Goal: Check status: Check status

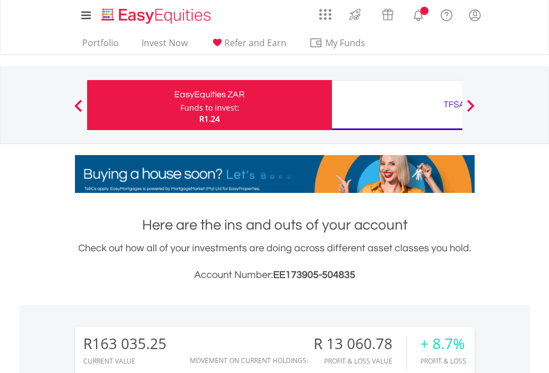
scroll to position [107, 174]
click at [180, 105] on div "Funds to invest:" at bounding box center [209, 107] width 59 height 11
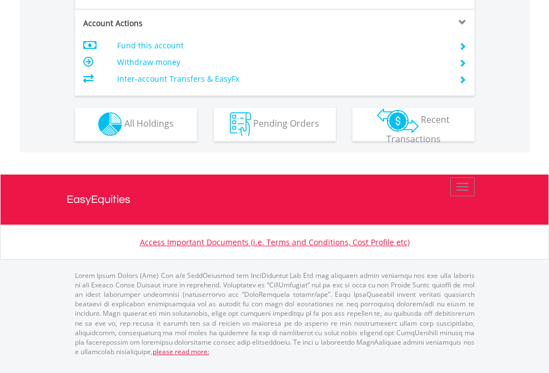
scroll to position [1038, 0]
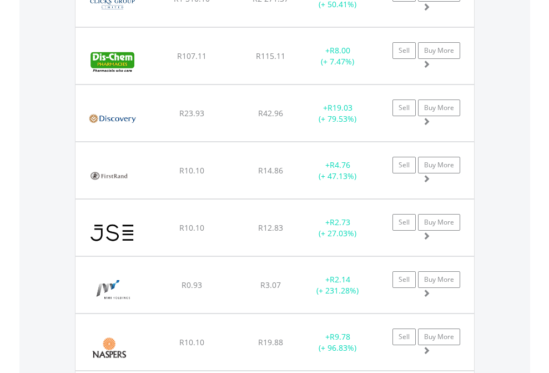
scroll to position [107, 174]
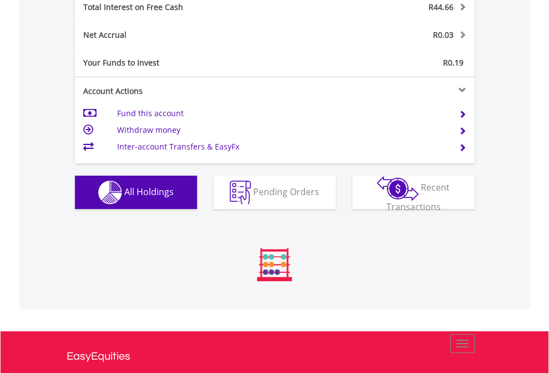
scroll to position [107, 174]
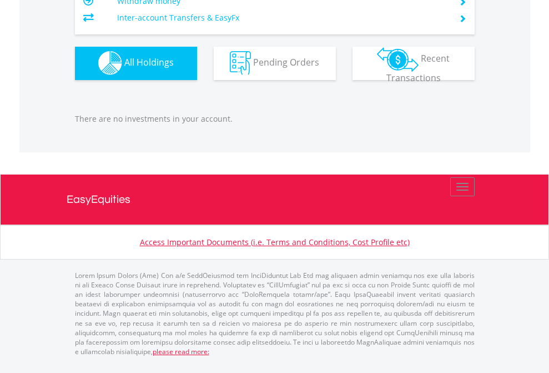
scroll to position [107, 174]
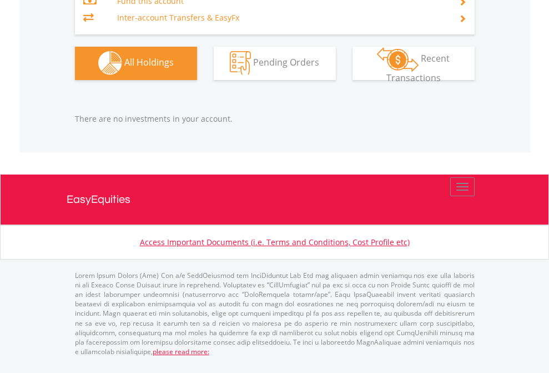
scroll to position [107, 174]
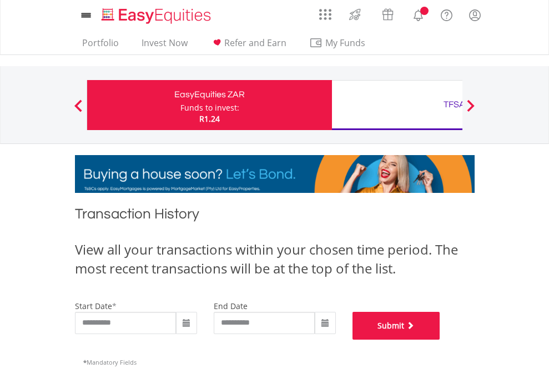
click at [440, 339] on button "Submit" at bounding box center [397, 325] width 88 height 28
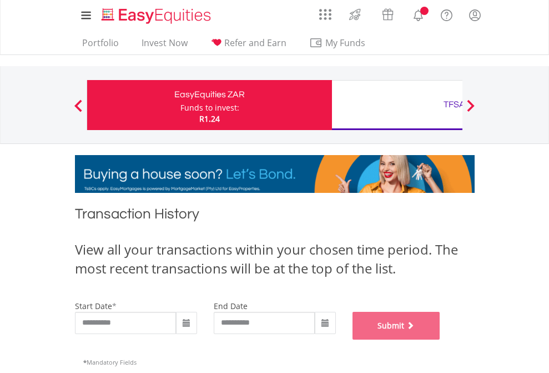
scroll to position [450, 0]
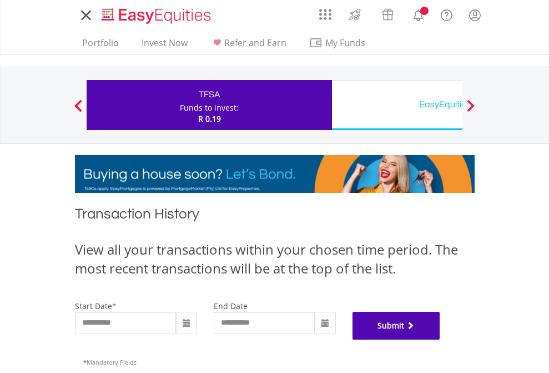
click at [440, 339] on button "Submit" at bounding box center [397, 325] width 88 height 28
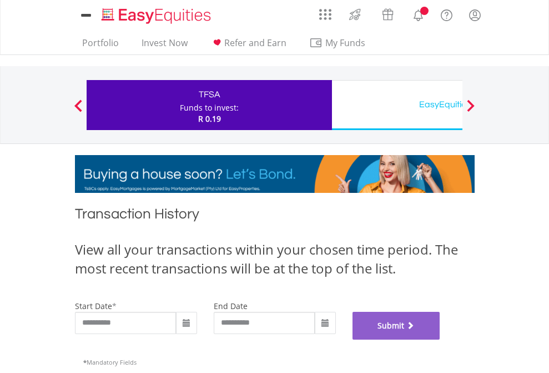
scroll to position [450, 0]
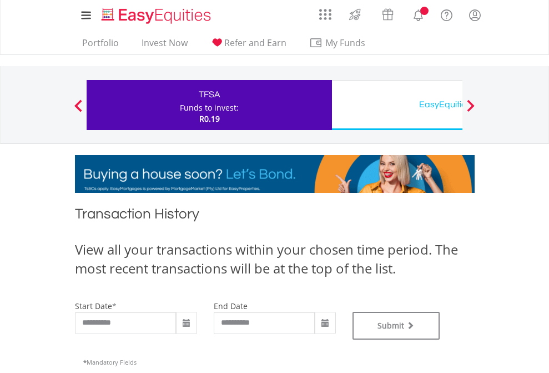
click at [397, 105] on div "EasyEquities USD" at bounding box center [454, 105] width 231 height 16
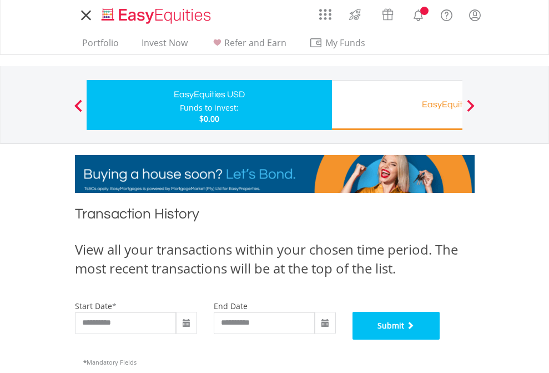
click at [440, 339] on button "Submit" at bounding box center [397, 325] width 88 height 28
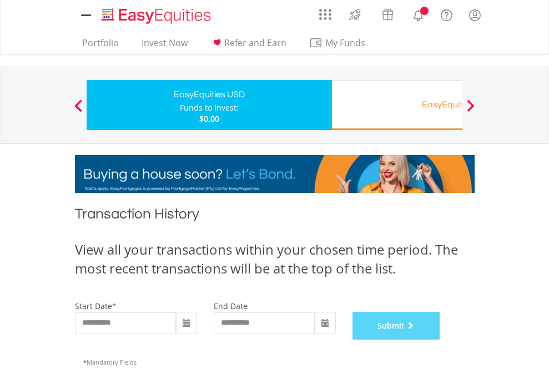
scroll to position [450, 0]
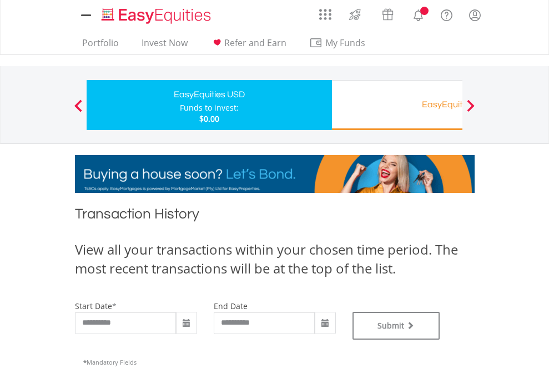
click at [397, 105] on div "EasyEquities RA" at bounding box center [454, 105] width 231 height 16
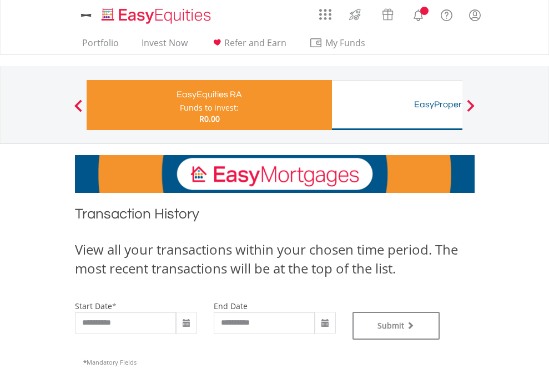
type input "**********"
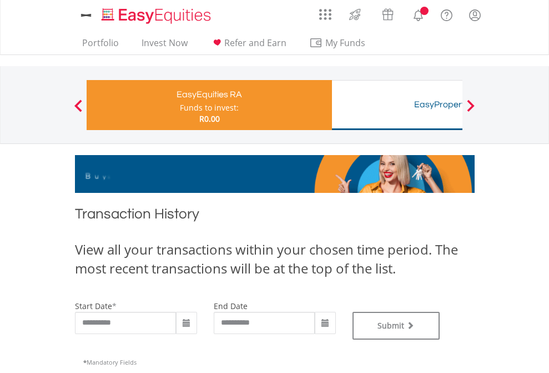
type input "**********"
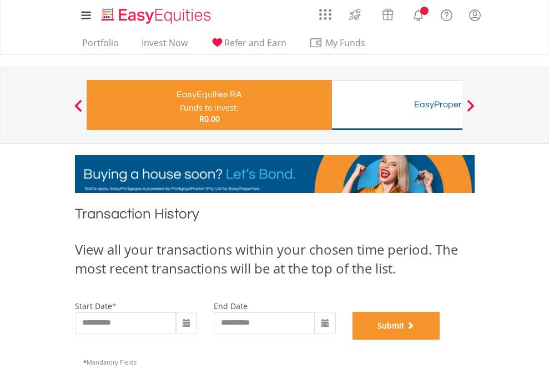
click at [440, 339] on button "Submit" at bounding box center [397, 325] width 88 height 28
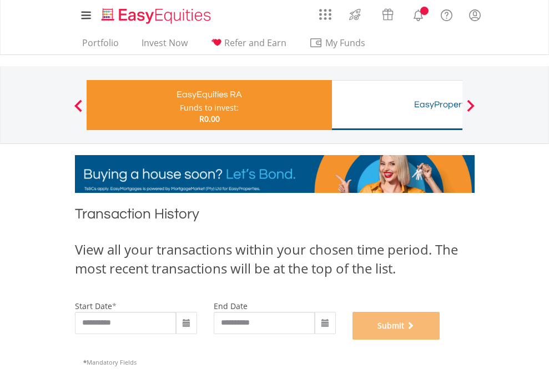
scroll to position [450, 0]
